Goal: Navigation & Orientation: Find specific page/section

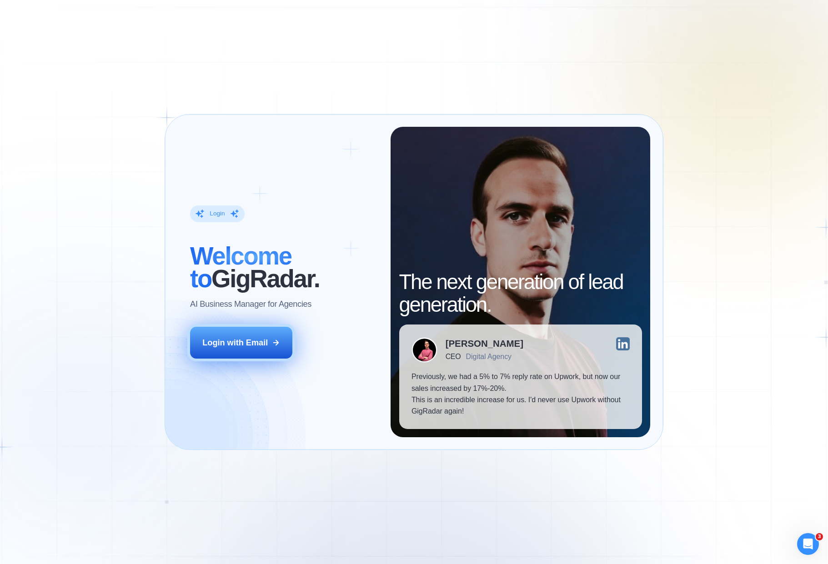
click at [228, 343] on div "Login with Email" at bounding box center [234, 342] width 65 height 11
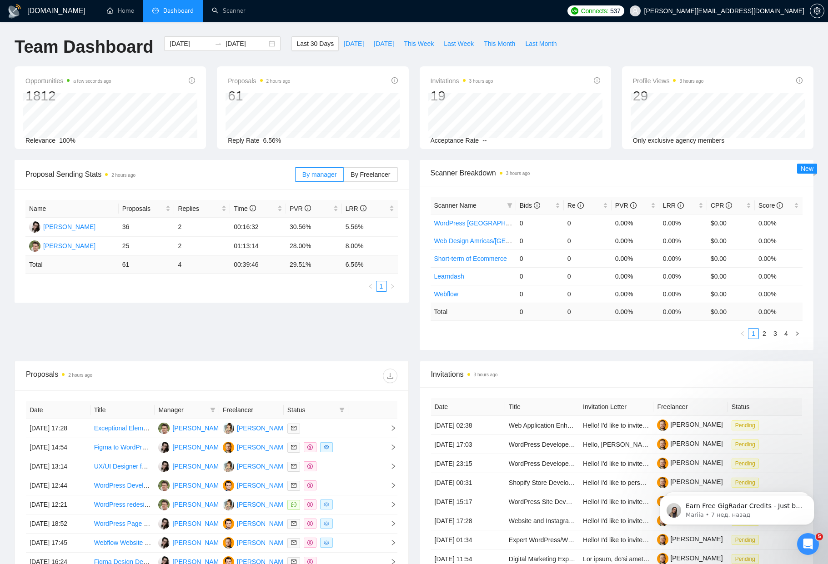
click at [212, 314] on div "Proposal Sending Stats 2 hours ago By manager By Freelancer Name Proposals Repl…" at bounding box center [414, 260] width 810 height 201
click at [283, 349] on div "Proposal Sending Stats 2 hours ago By manager By Freelancer Name Proposals Repl…" at bounding box center [414, 260] width 810 height 201
drag, startPoint x: 222, startPoint y: 339, endPoint x: 245, endPoint y: 346, distance: 23.4
click at [222, 340] on div "Proposal Sending Stats 3 hours ago By manager By Freelancer Name Proposals Repl…" at bounding box center [414, 260] width 810 height 201
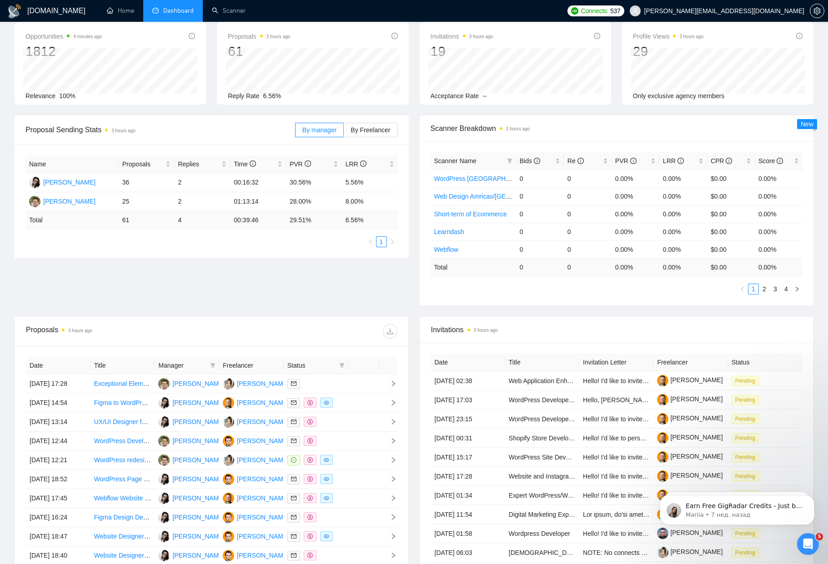
scroll to position [25, 0]
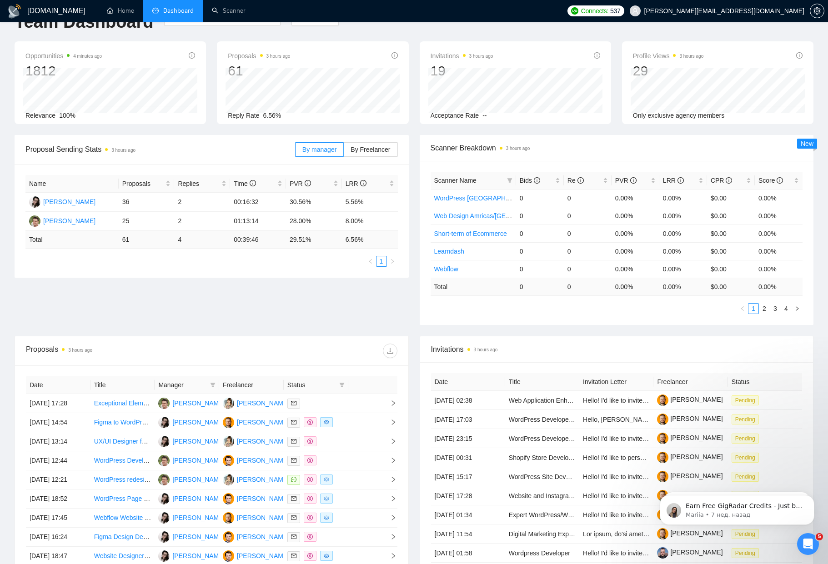
click at [266, 320] on div "Proposal Sending Stats 3 hours ago By manager By Freelancer Name Proposals Repl…" at bounding box center [414, 235] width 810 height 201
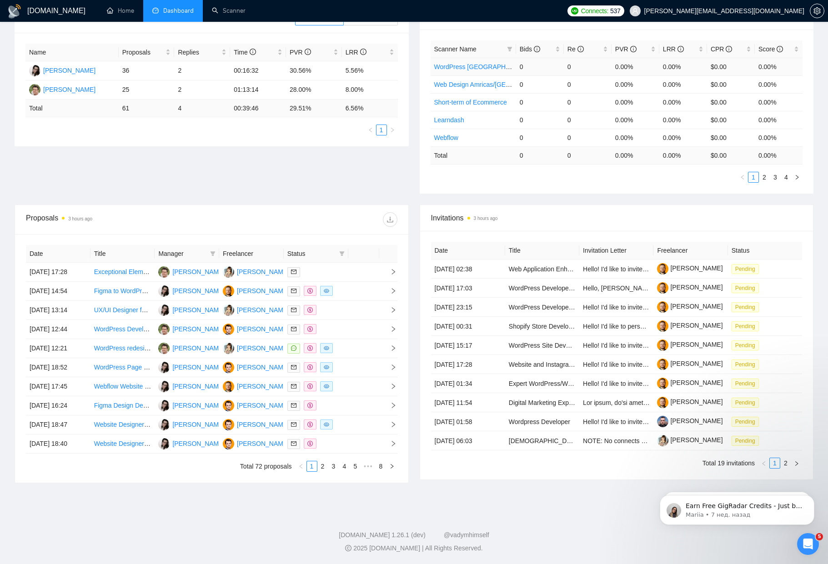
scroll to position [0, 0]
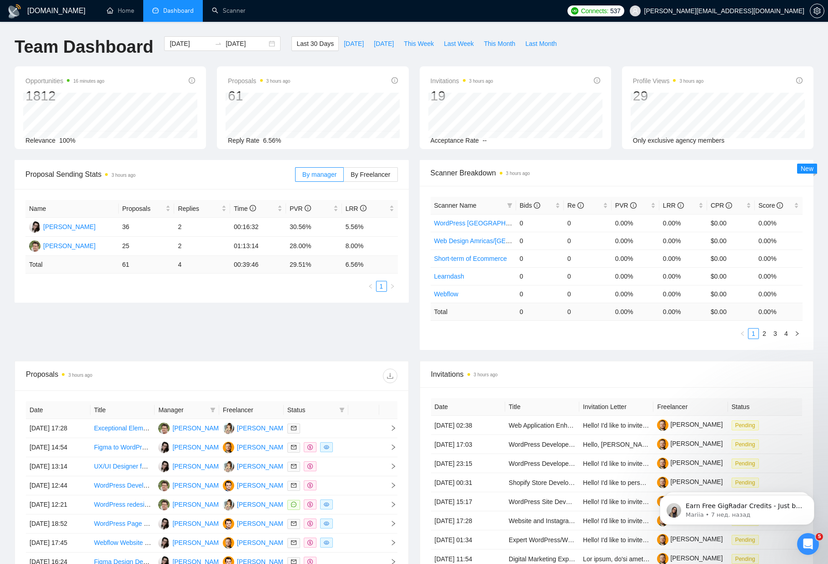
click at [406, 23] on div "GigRadar.io Home Dashboard Scanner Connects: 537 oleksandr@webhelpagency.com Te…" at bounding box center [414, 360] width 828 height 720
